Goal: Obtain resource: Download file/media

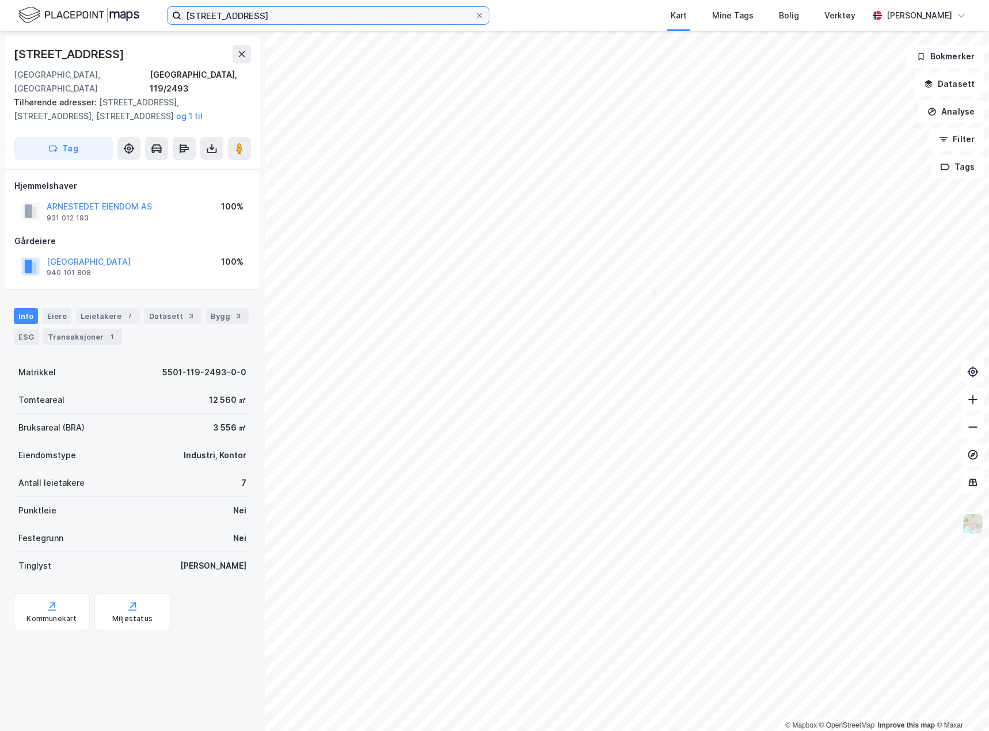
click at [229, 15] on input "[STREET_ADDRESS]" at bounding box center [328, 15] width 294 height 17
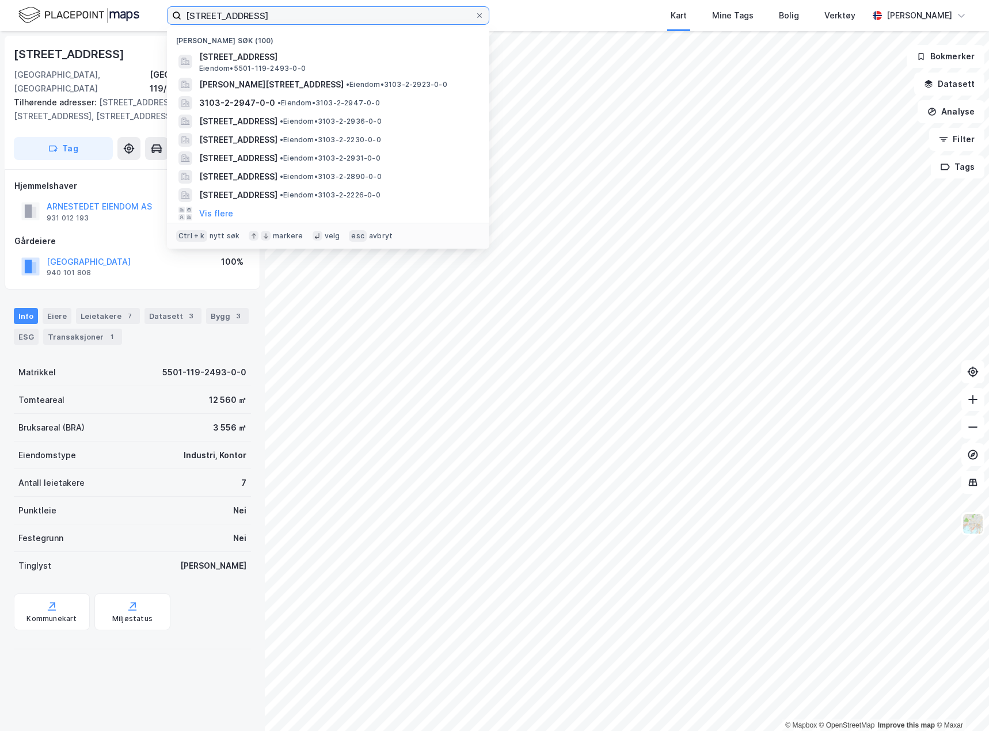
drag, startPoint x: 278, startPoint y: 20, endPoint x: 148, endPoint y: 25, distance: 129.7
click at [150, 26] on div "119/2493, tromsø Nylige søk (100) [STREET_ADDRESS] • 5501-119-2493-0-0 [PERSON_…" at bounding box center [494, 15] width 989 height 31
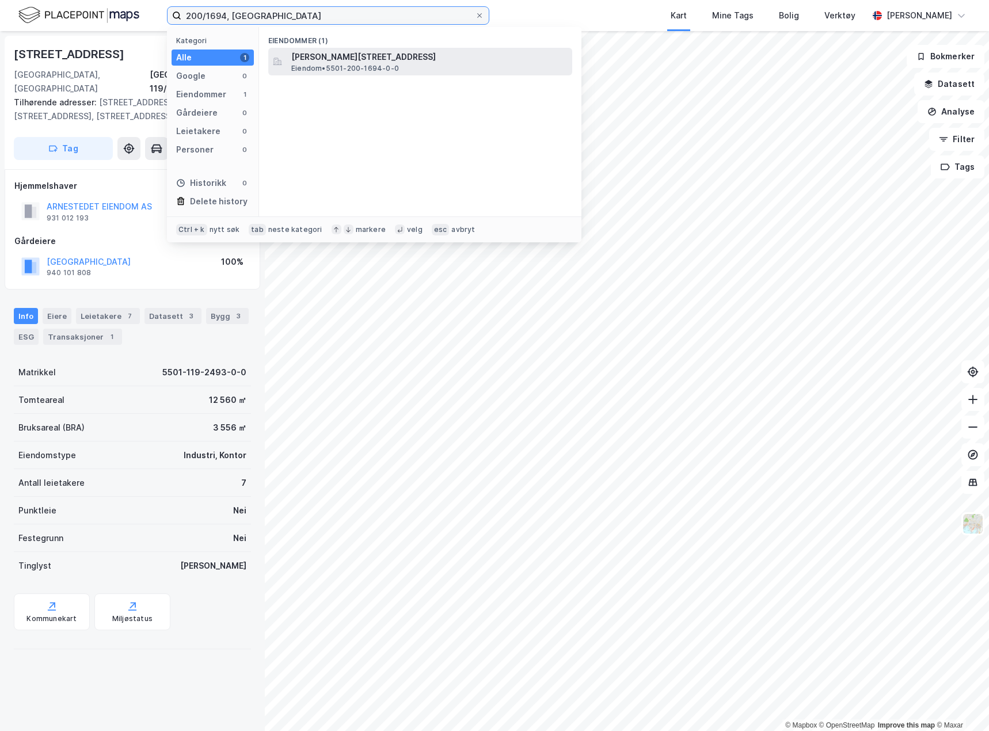
type input "200/1694, [GEOGRAPHIC_DATA]"
click at [356, 59] on span "[PERSON_NAME][STREET_ADDRESS]" at bounding box center [429, 57] width 276 height 14
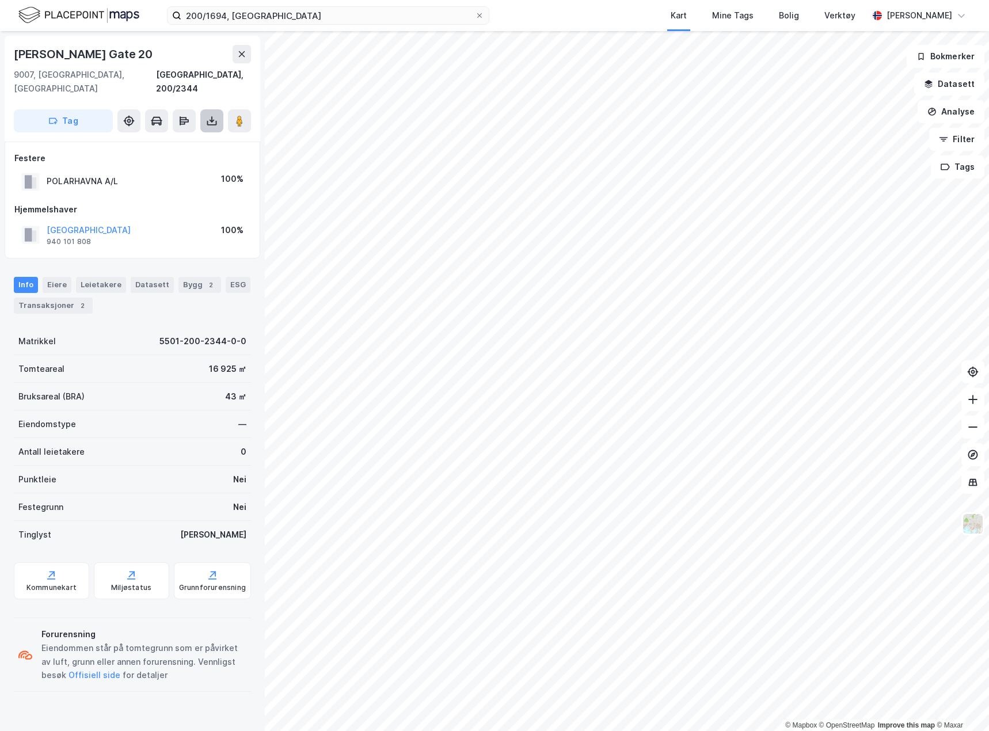
click at [207, 115] on icon at bounding box center [212, 121] width 12 height 12
click at [187, 139] on div "Last ned grunnbok" at bounding box center [155, 143] width 67 height 9
